Goal: Navigation & Orientation: Find specific page/section

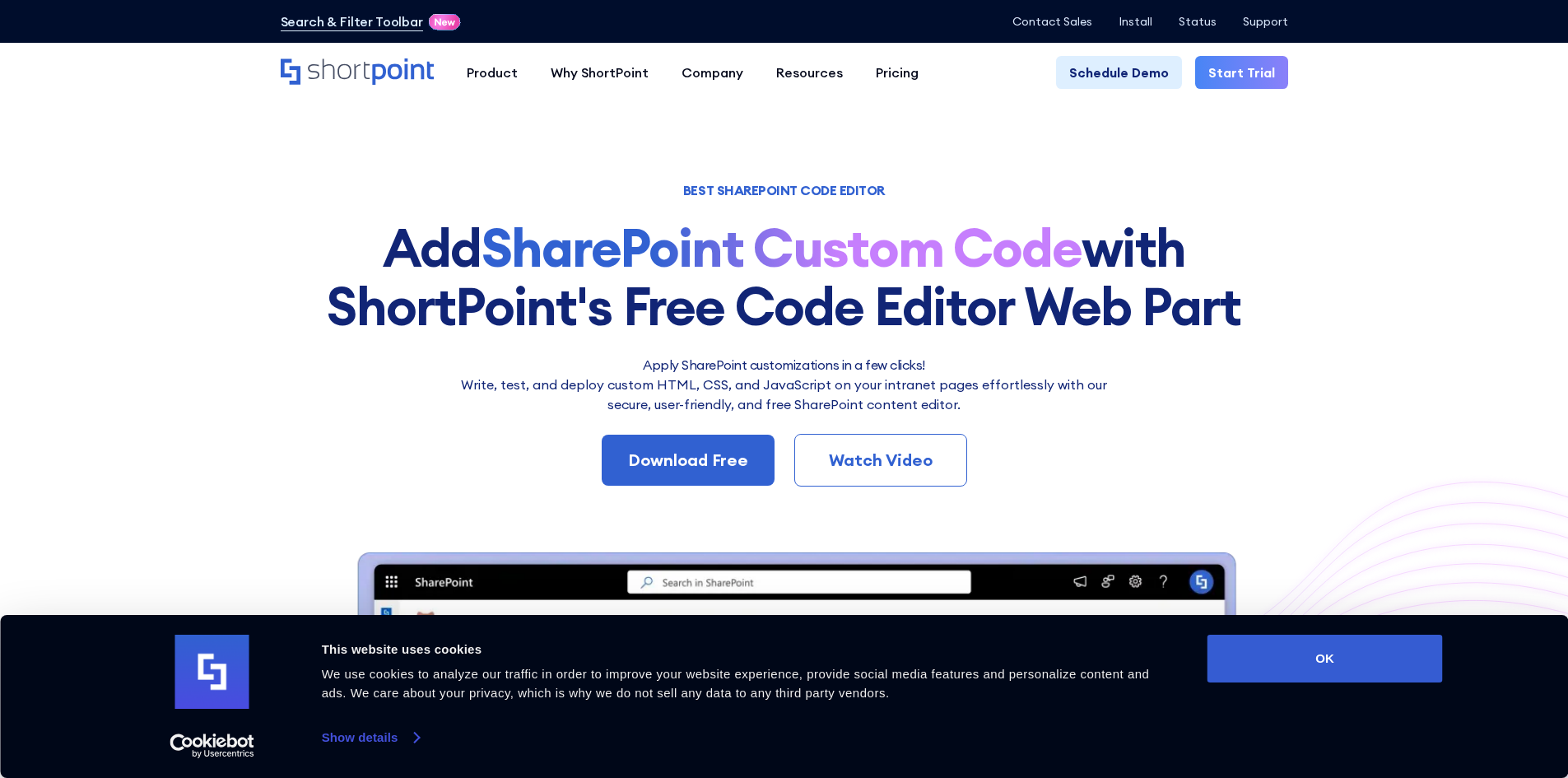
click at [380, 732] on link "Show details" at bounding box center [371, 738] width 97 height 25
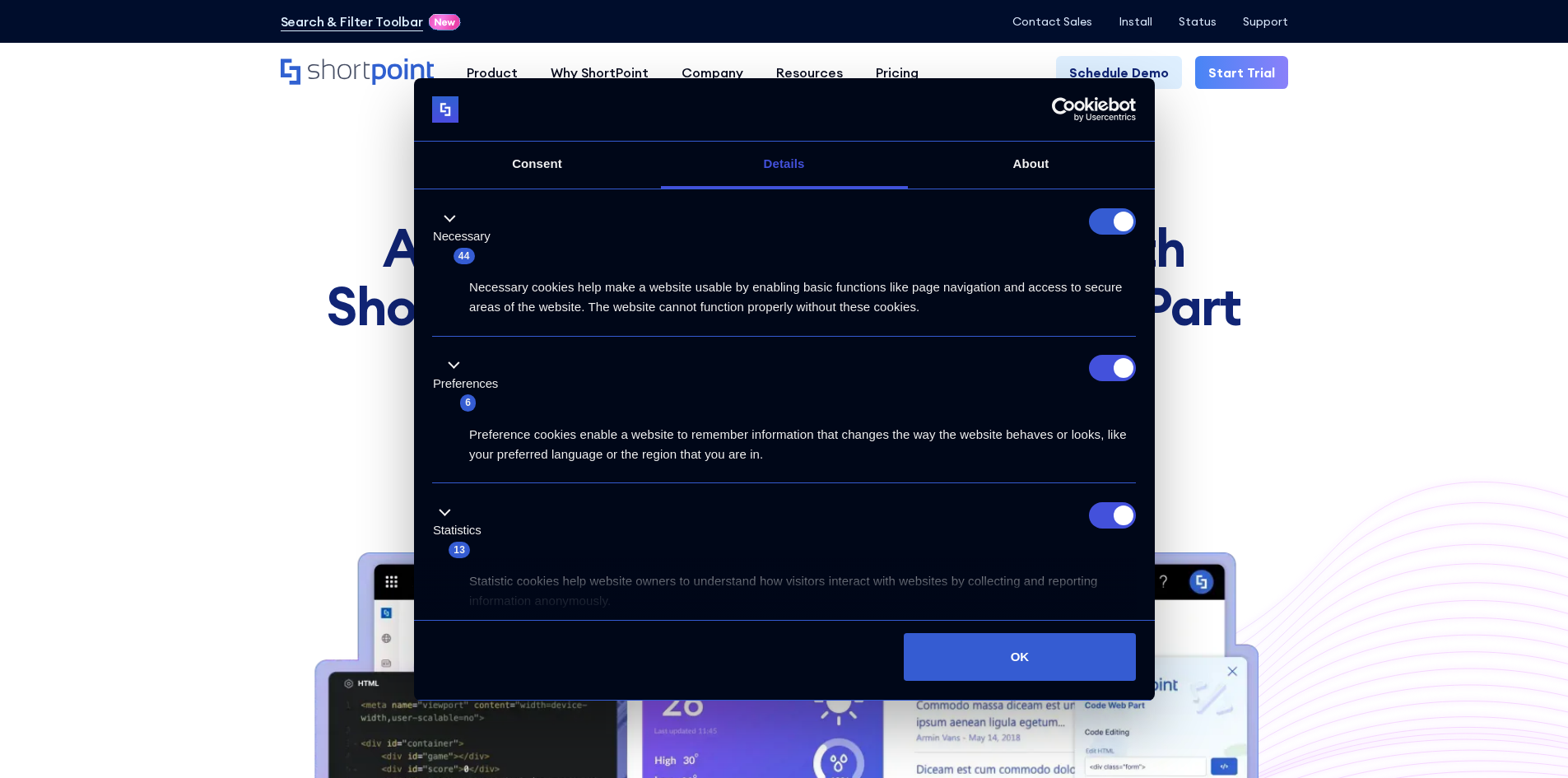
click at [1106, 228] on form at bounding box center [1111, 221] width 47 height 27
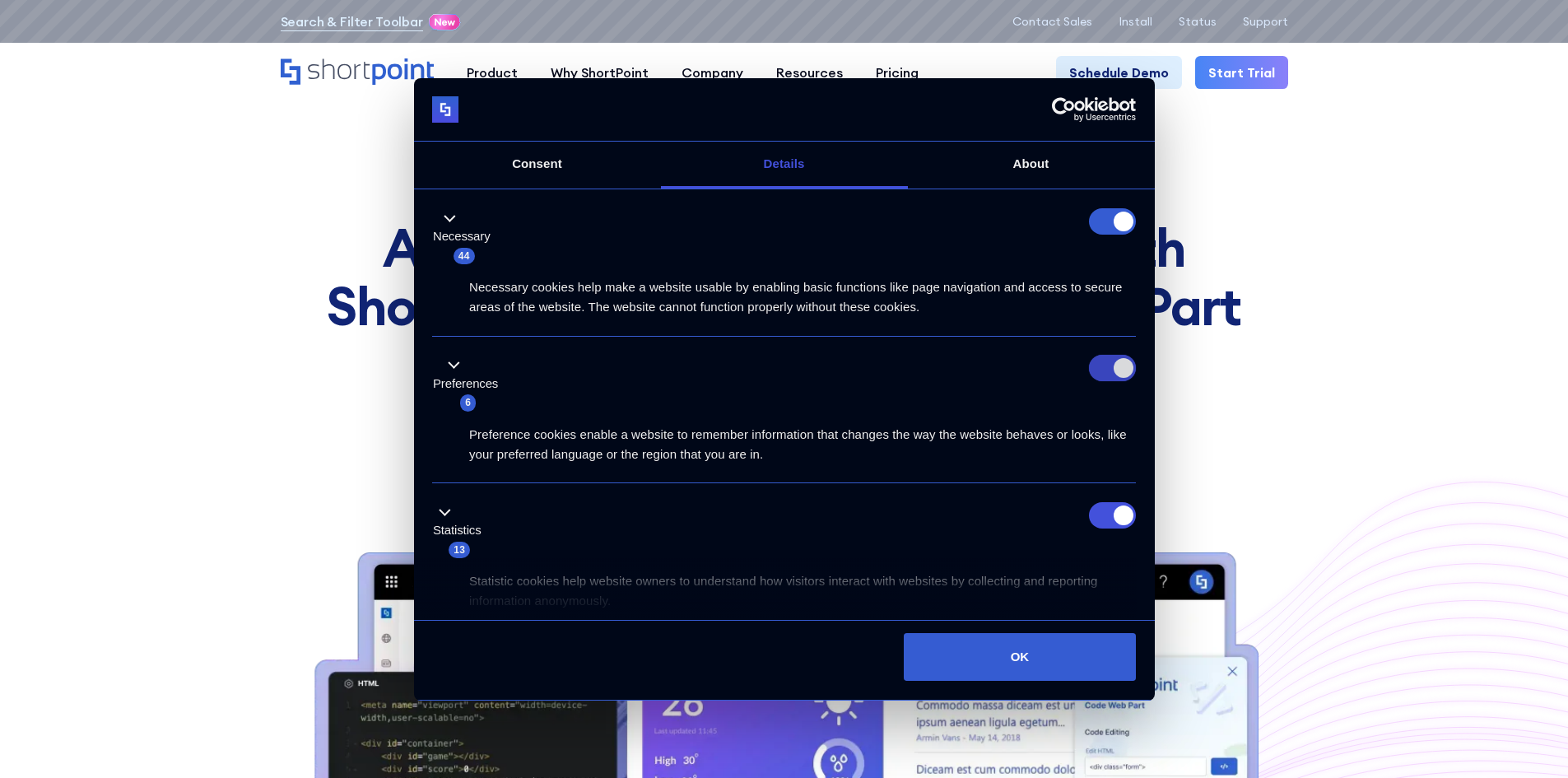
click at [1089, 361] on input "Preferences" at bounding box center [1111, 368] width 47 height 27
checkbox input "false"
click at [1097, 511] on input "Statistics" at bounding box center [1111, 516] width 47 height 27
checkbox input "false"
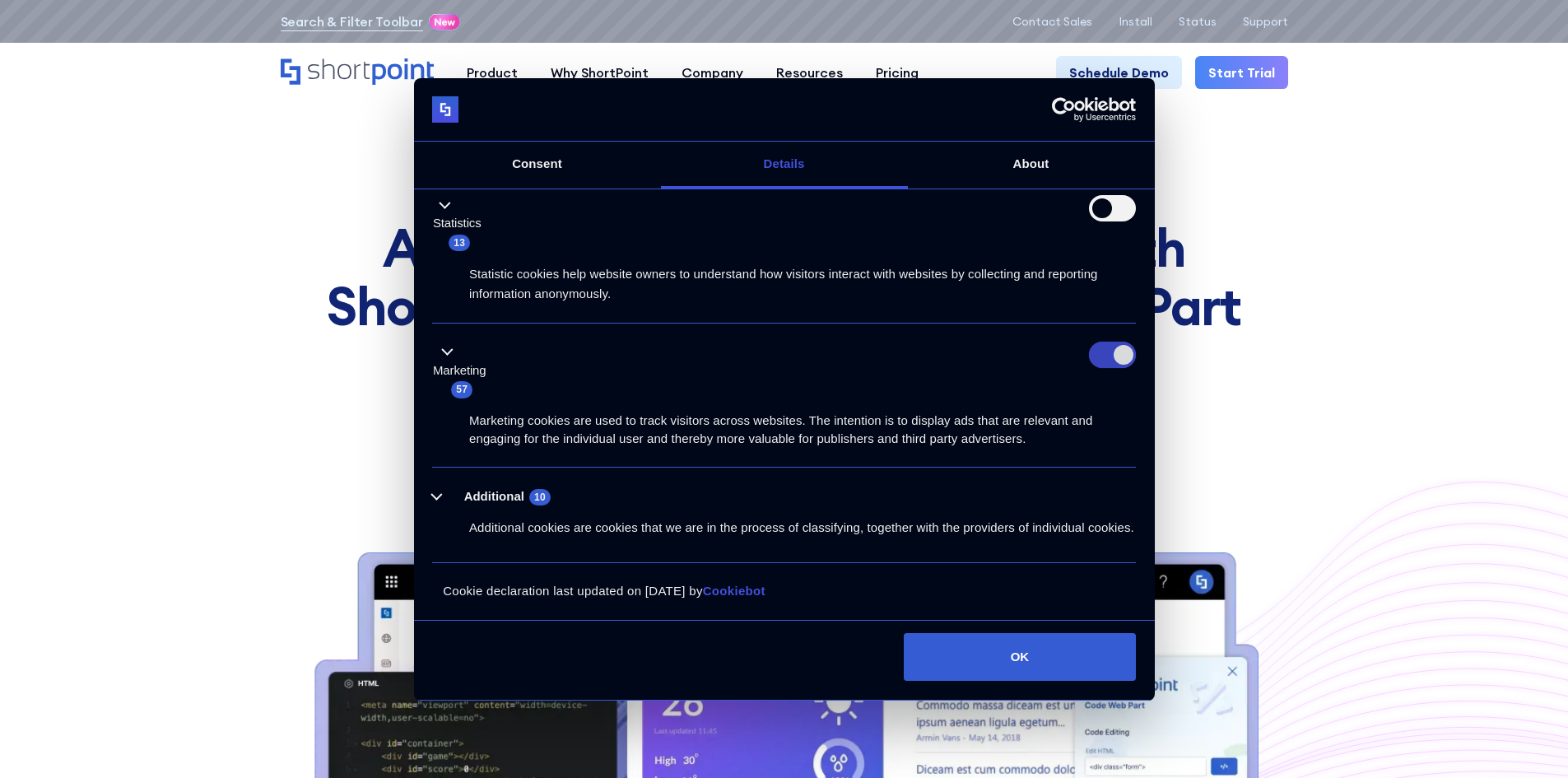
click at [1091, 341] on input "Marketing" at bounding box center [1111, 355] width 47 height 27
checkbox input "false"
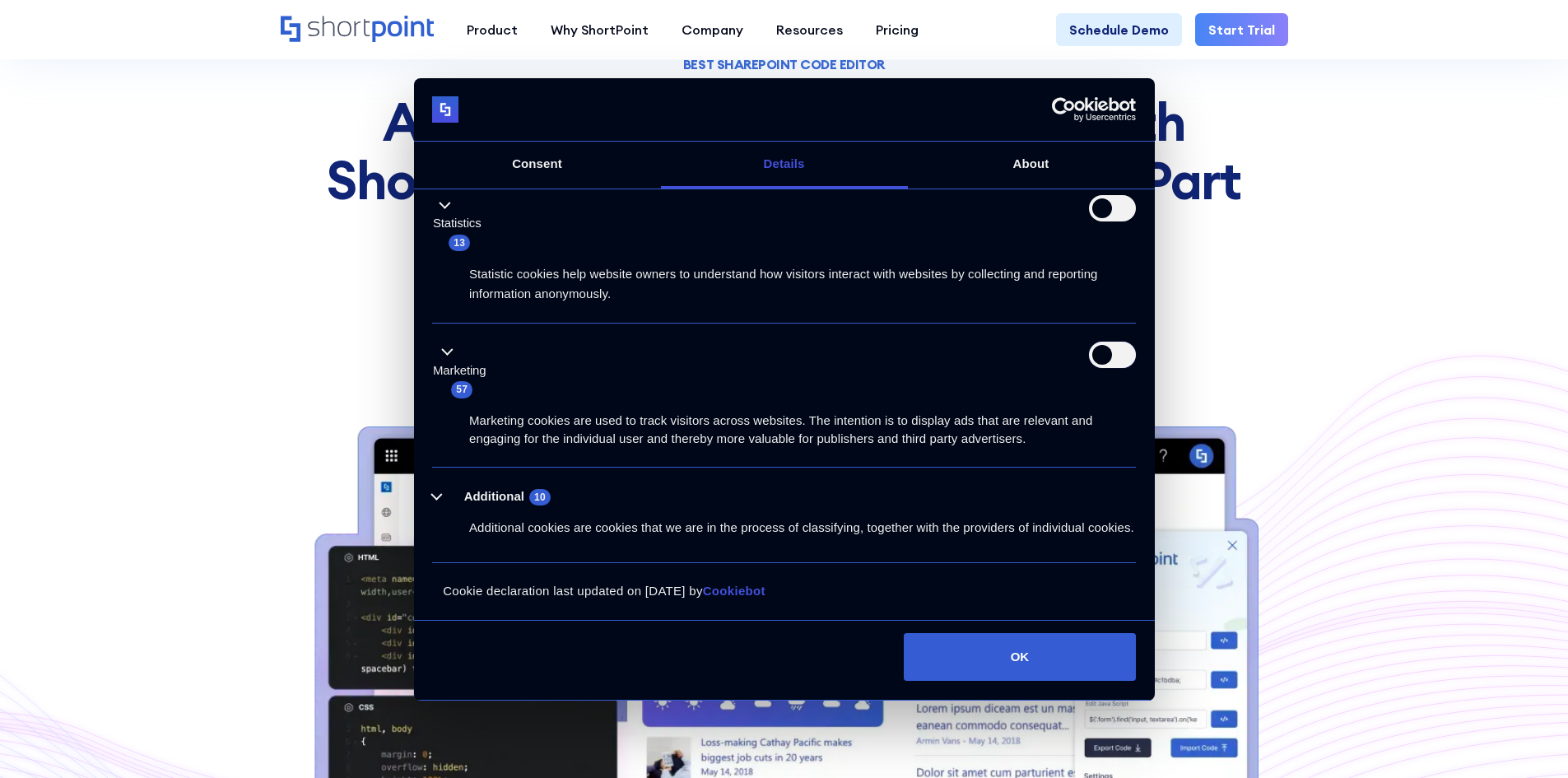
scroll to position [412, 0]
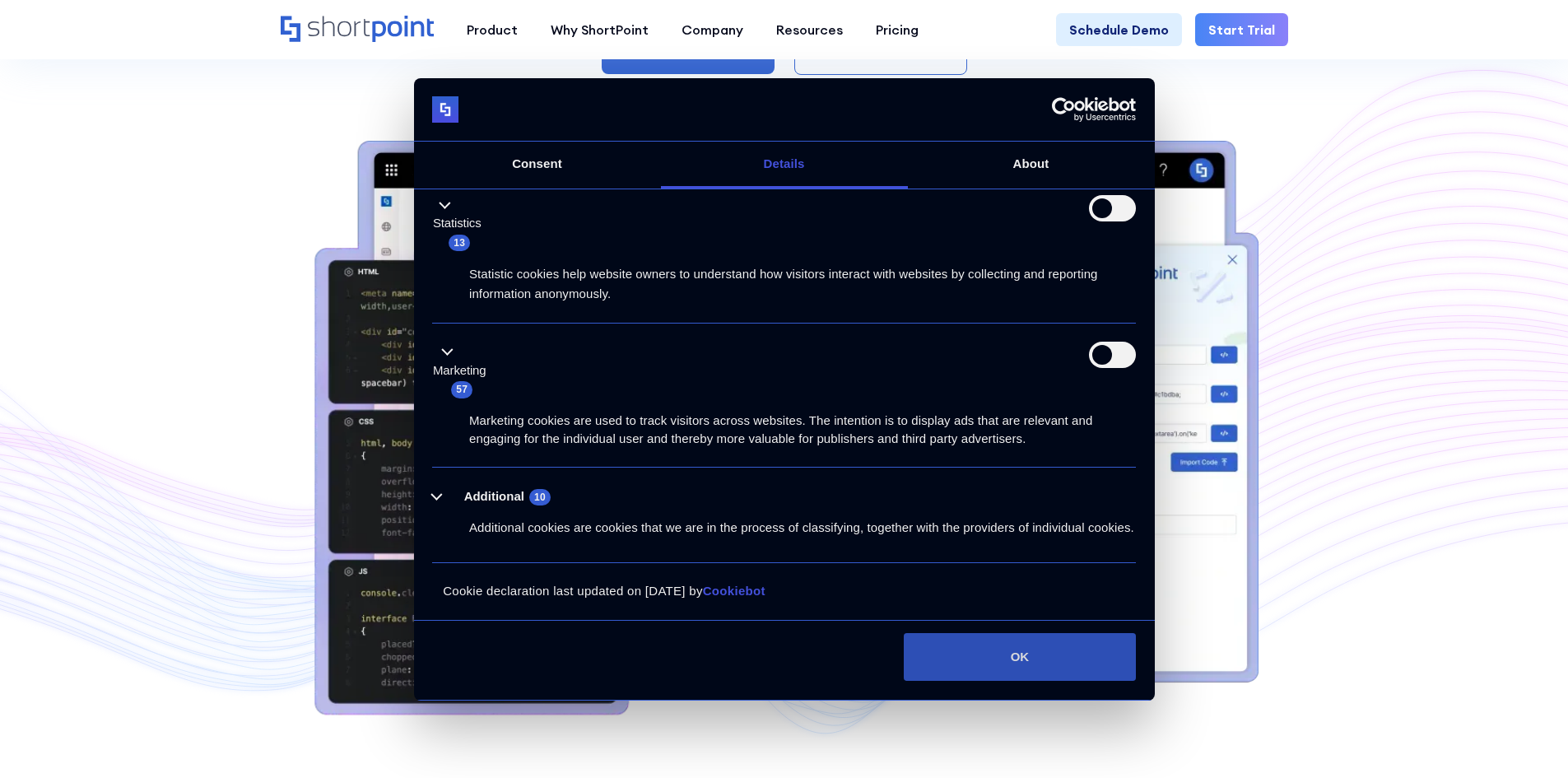
click at [1023, 644] on button "OK" at bounding box center [1019, 657] width 232 height 48
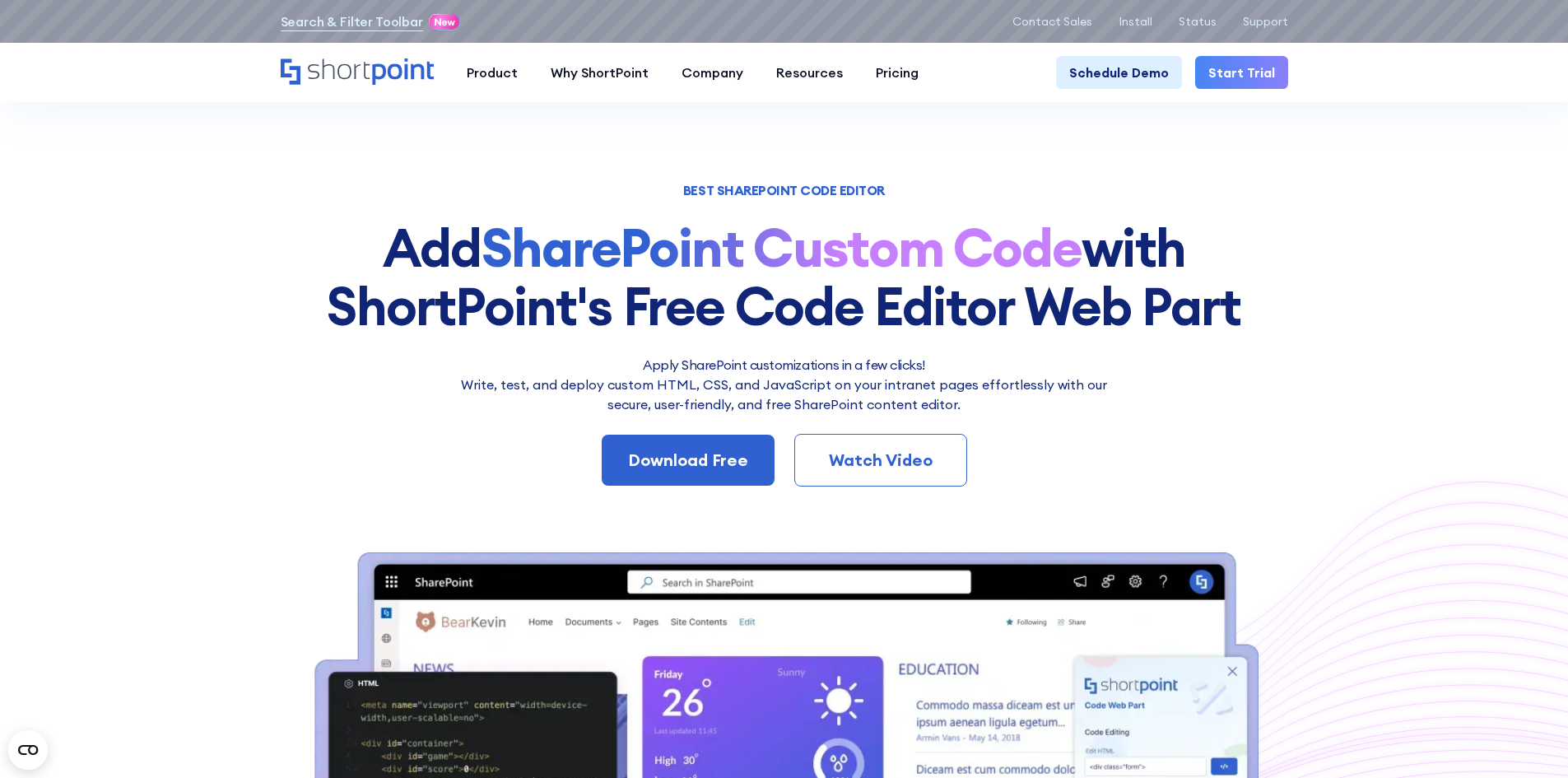
scroll to position [165, 0]
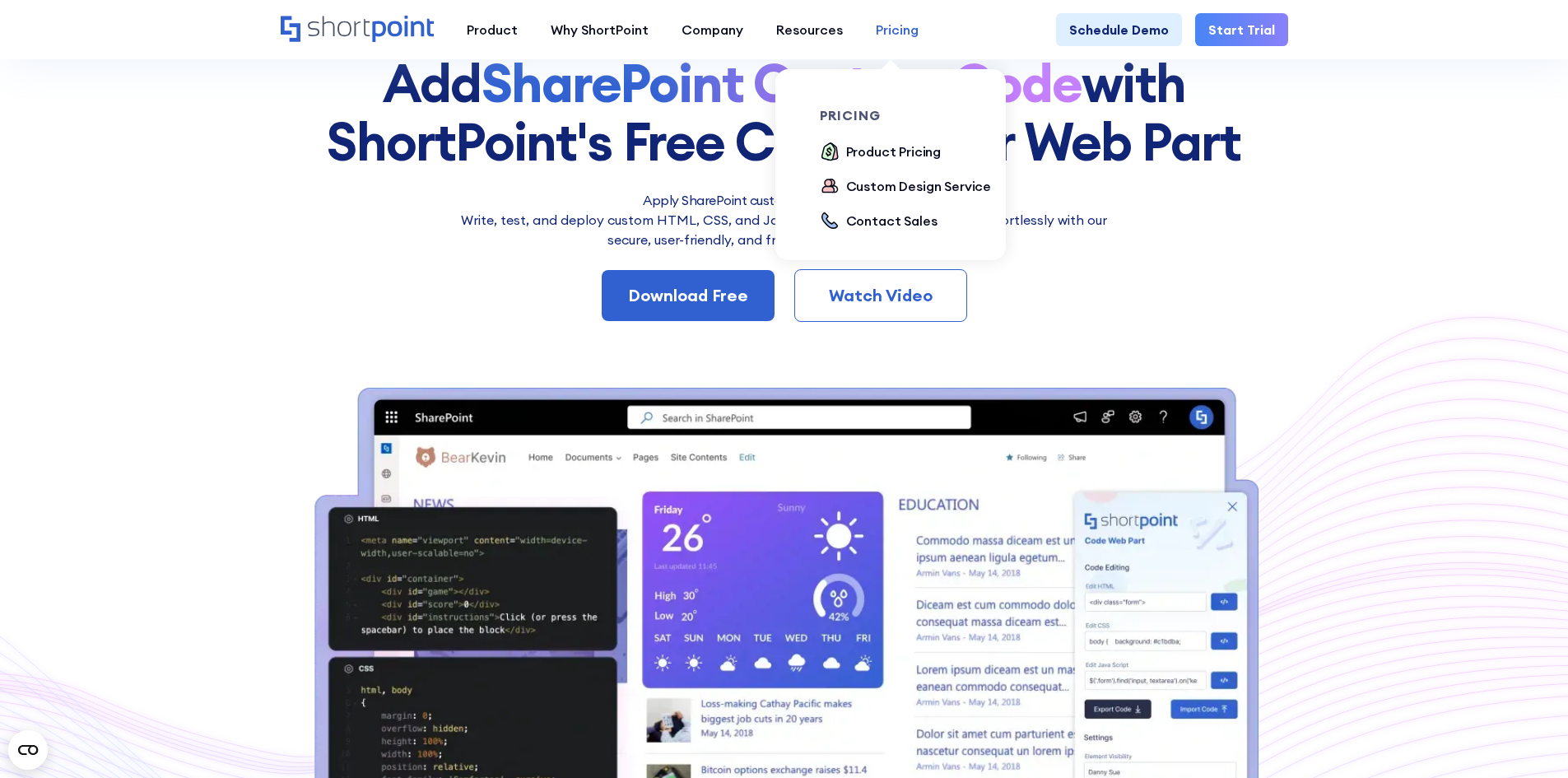
click at [877, 27] on div "Pricing" at bounding box center [897, 30] width 43 height 20
click at [873, 155] on div "Product Pricing" at bounding box center [894, 152] width 95 height 20
